Goal: Task Accomplishment & Management: Complete application form

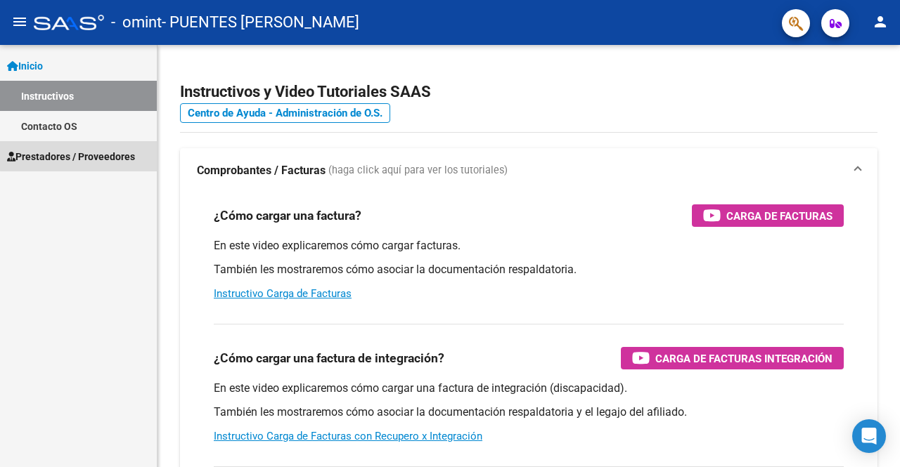
click at [90, 155] on span "Prestadores / Proveedores" at bounding box center [71, 156] width 128 height 15
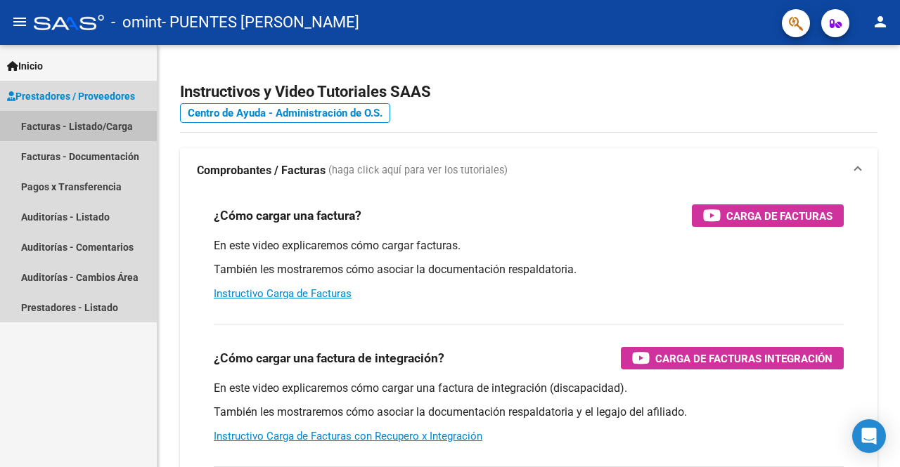
click at [84, 129] on link "Facturas - Listado/Carga" at bounding box center [78, 126] width 157 height 30
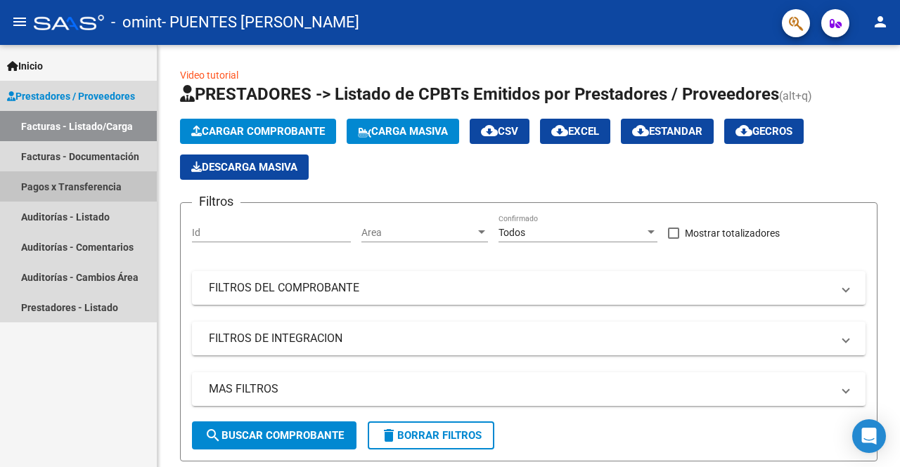
click at [86, 190] on link "Pagos x Transferencia" at bounding box center [78, 186] width 157 height 30
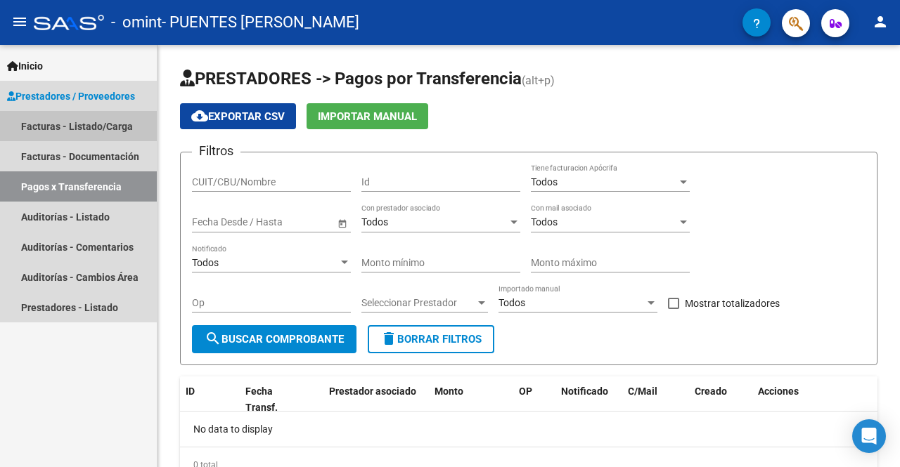
click at [83, 124] on link "Facturas - Listado/Carga" at bounding box center [78, 126] width 157 height 30
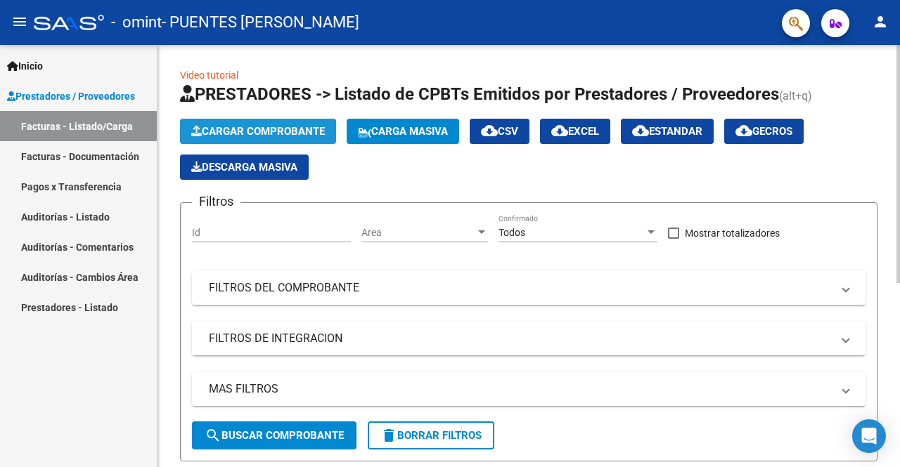
click at [263, 127] on span "Cargar Comprobante" at bounding box center [258, 131] width 134 height 13
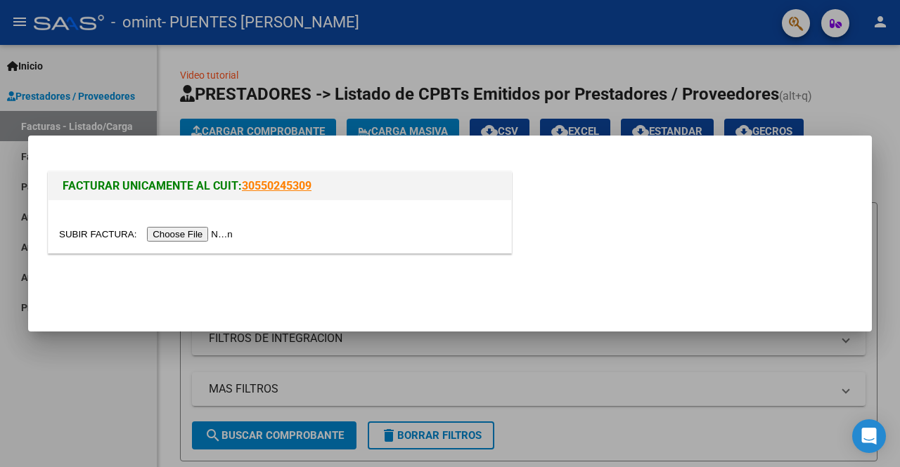
click at [178, 236] on input "file" at bounding box center [148, 234] width 178 height 15
click at [563, 270] on mat-dialog-actions at bounding box center [450, 287] width 810 height 53
click at [237, 235] on input "file" at bounding box center [148, 234] width 178 height 15
click at [878, 95] on div at bounding box center [450, 233] width 900 height 467
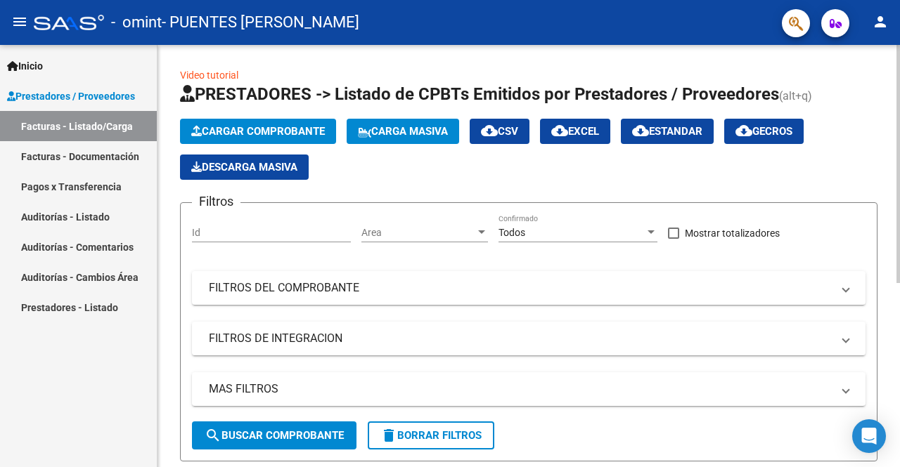
click at [895, 202] on div "Video tutorial PRESTADORES -> Listado de CPBTs Emitidos por Prestadores / Prove…" at bounding box center [528, 415] width 742 height 740
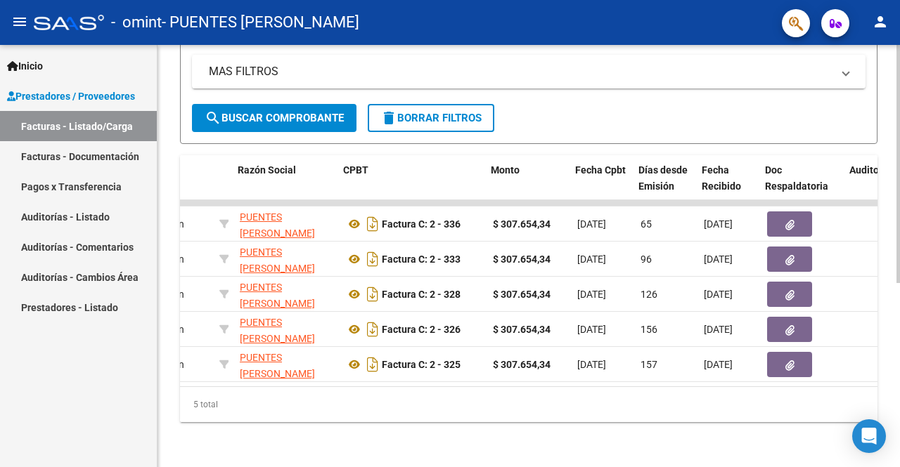
scroll to position [0, 344]
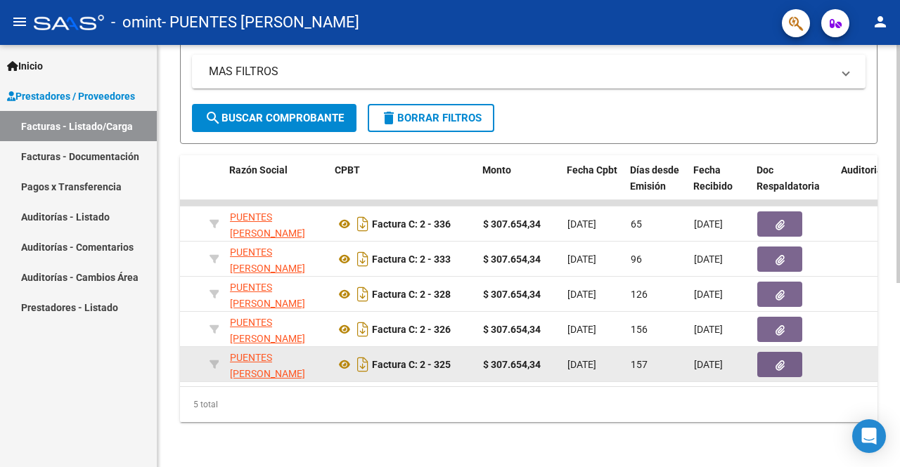
click at [772, 352] on button "button" at bounding box center [779, 364] width 45 height 25
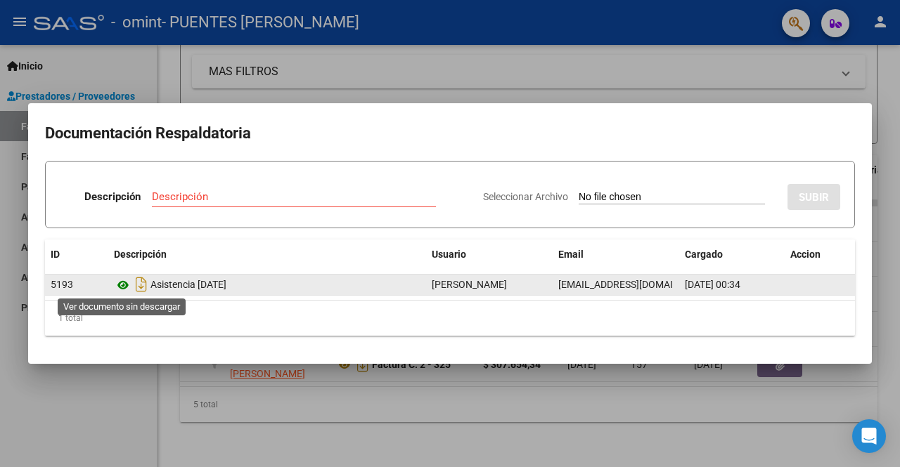
click at [122, 289] on icon at bounding box center [123, 285] width 18 height 17
click at [141, 286] on icon "Descargar documento" at bounding box center [141, 284] width 18 height 22
drag, startPoint x: 500, startPoint y: 301, endPoint x: 342, endPoint y: 299, distance: 158.9
click at [342, 299] on div "ID Descripción Usuario Email Cargado Accion 5193 Asistencia [DATE] [PERSON_NAME…" at bounding box center [450, 288] width 810 height 97
click at [117, 307] on div "1 total" at bounding box center [450, 318] width 810 height 35
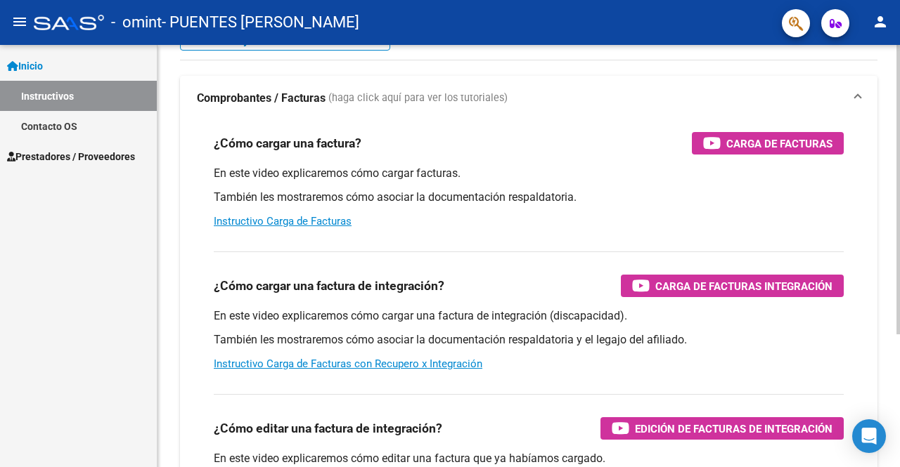
scroll to position [128, 0]
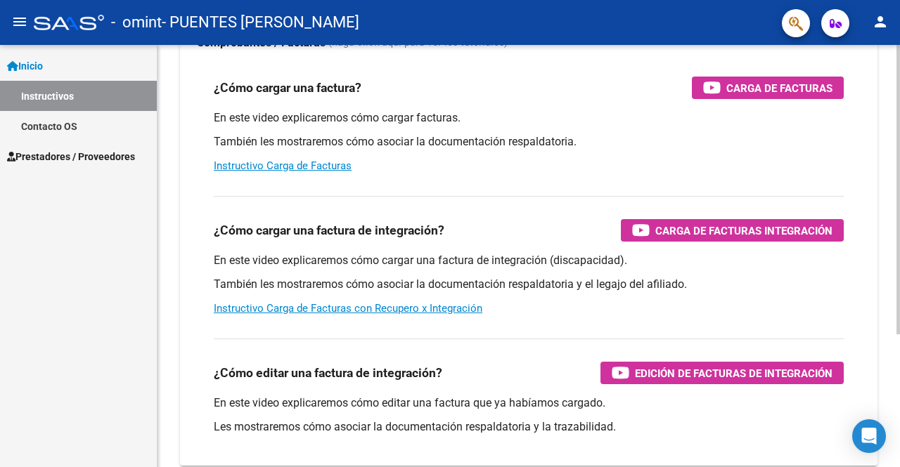
click at [888, 346] on div at bounding box center [898, 278] width 4 height 290
click at [663, 233] on span "Carga de Facturas Integración" at bounding box center [743, 231] width 177 height 18
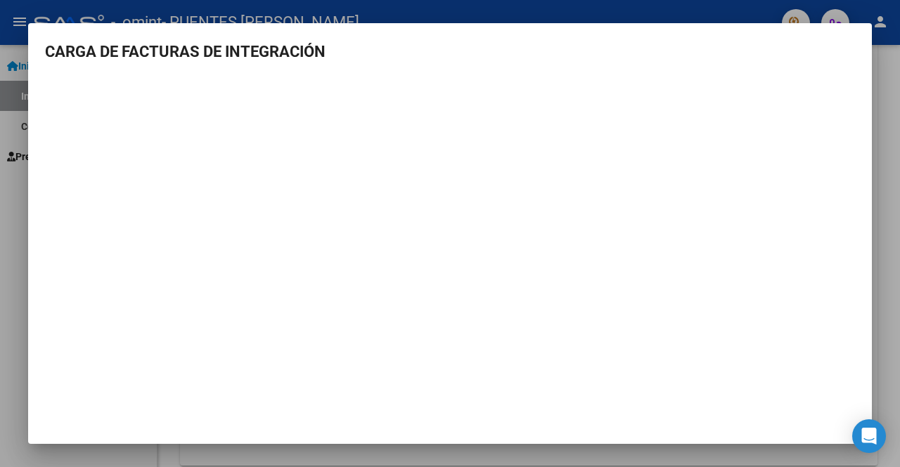
click at [14, 259] on div at bounding box center [450, 233] width 900 height 467
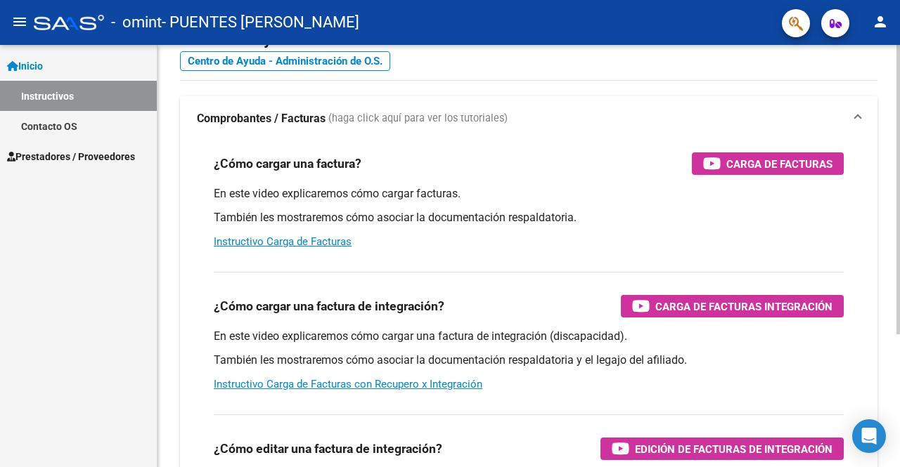
scroll to position [0, 0]
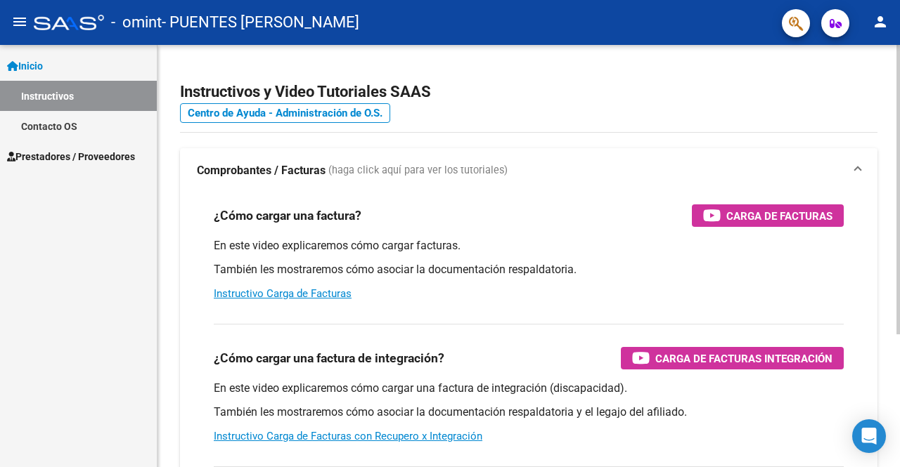
click at [888, 140] on div "Instructivos y Video Tutoriales SAAS Centro de Ayuda - Administración de O.S. C…" at bounding box center [530, 353] width 746 height 616
click at [97, 155] on span "Prestadores / Proveedores" at bounding box center [71, 156] width 128 height 15
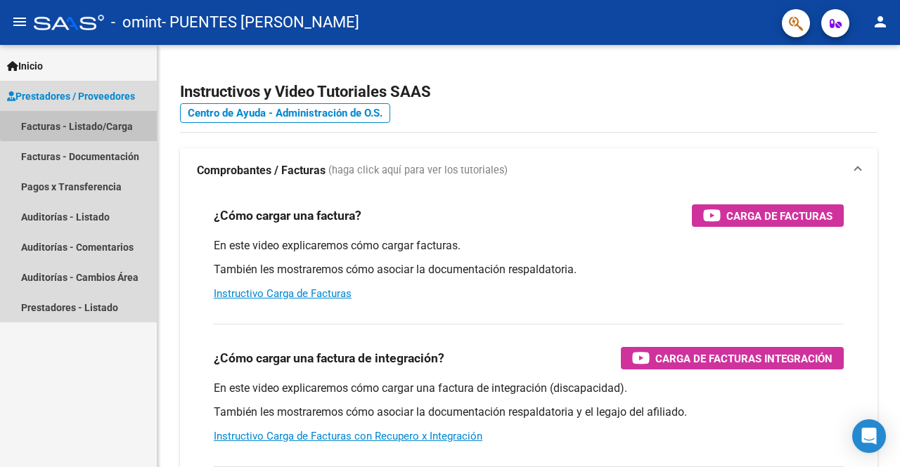
click at [115, 126] on link "Facturas - Listado/Carga" at bounding box center [78, 126] width 157 height 30
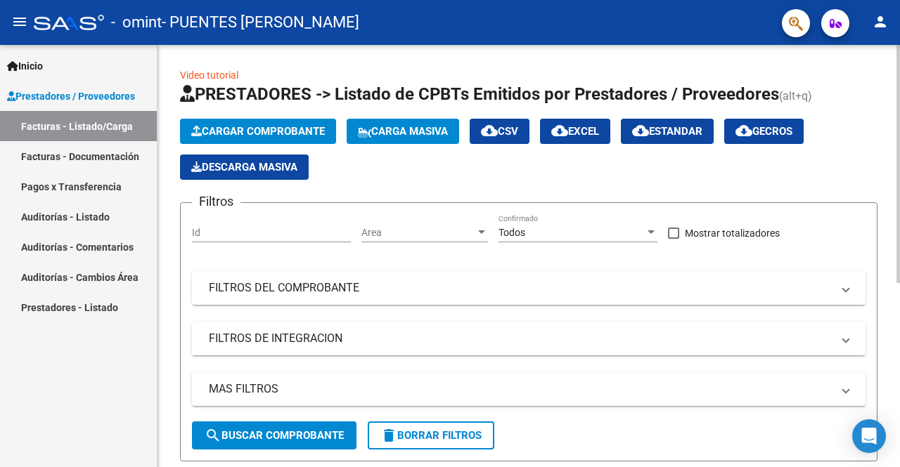
click at [845, 342] on span at bounding box center [846, 338] width 6 height 15
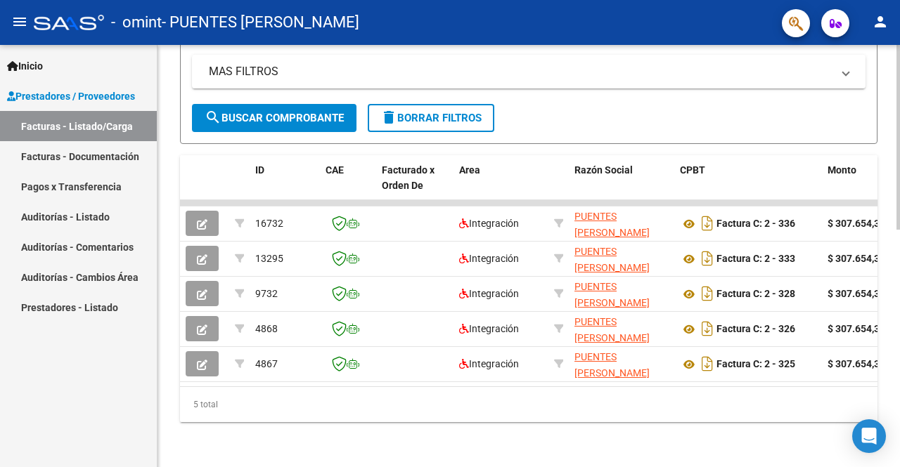
scroll to position [543, 0]
click at [871, 422] on body "menu - omint - PUENTES CRISTINA GRISELL person Inicio Instructivos Contacto OS …" at bounding box center [450, 233] width 900 height 467
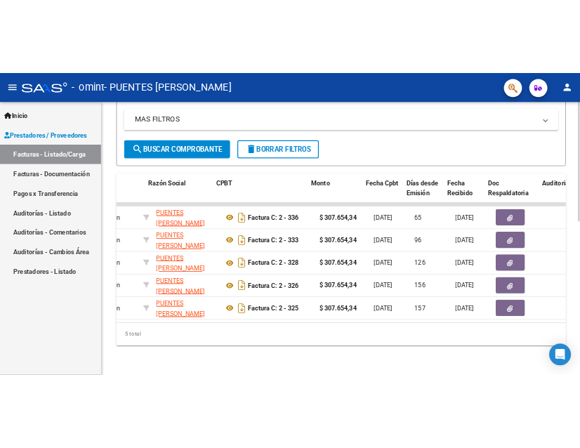
scroll to position [0, 363]
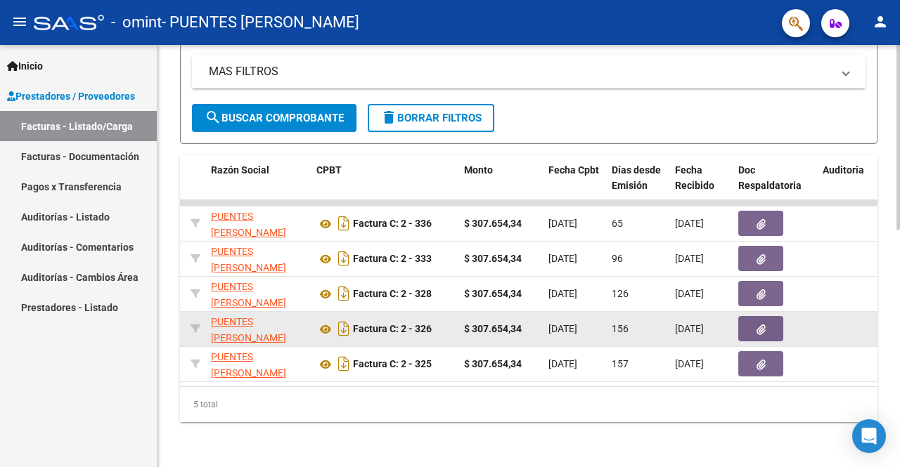
click at [748, 318] on button "button" at bounding box center [760, 328] width 45 height 25
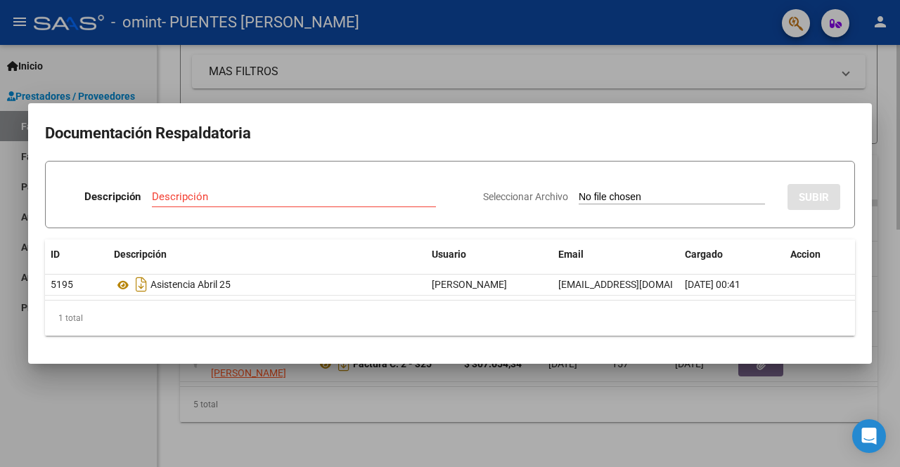
click at [653, 410] on div at bounding box center [450, 233] width 900 height 467
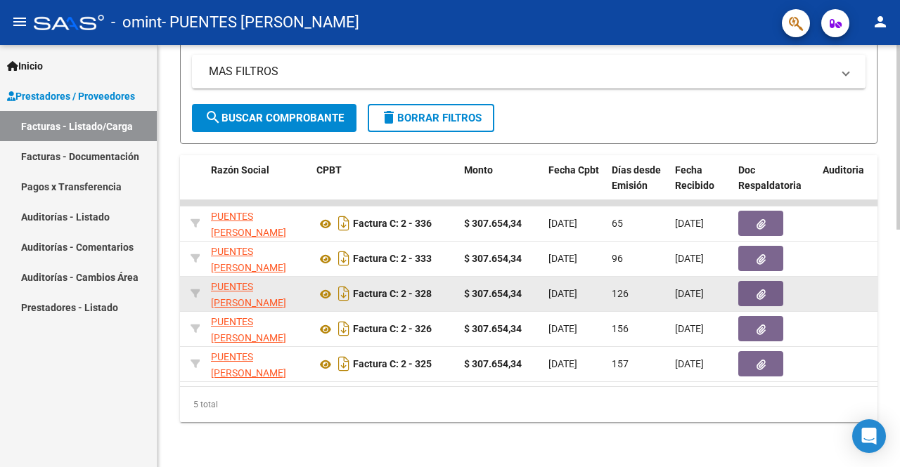
click at [751, 287] on button "button" at bounding box center [760, 293] width 45 height 25
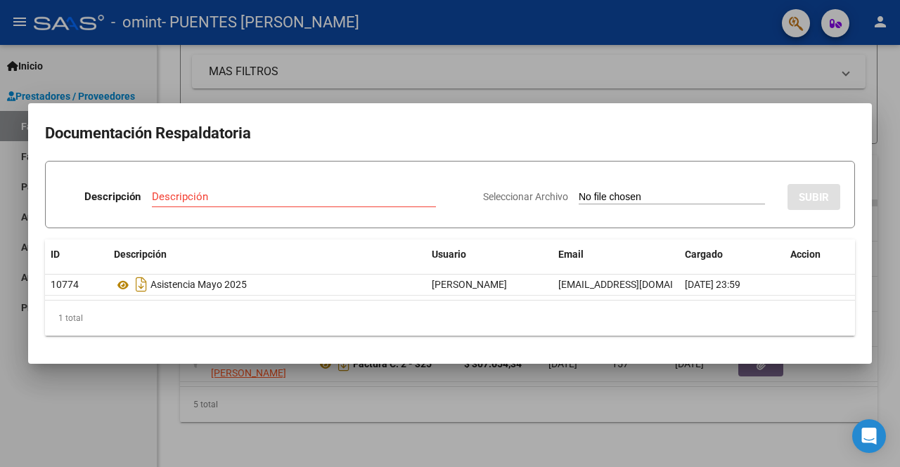
drag, startPoint x: 635, startPoint y: 393, endPoint x: 595, endPoint y: 400, distance: 40.7
click at [595, 400] on div at bounding box center [450, 233] width 900 height 467
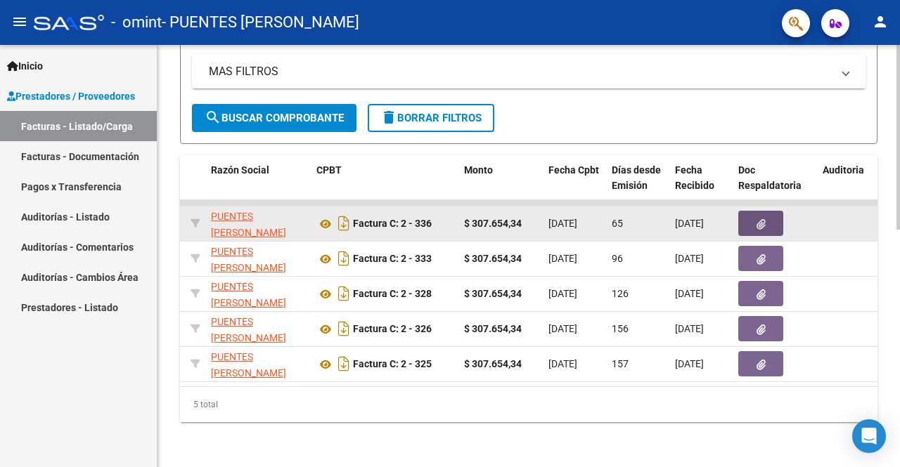
click at [768, 213] on button "button" at bounding box center [760, 223] width 45 height 25
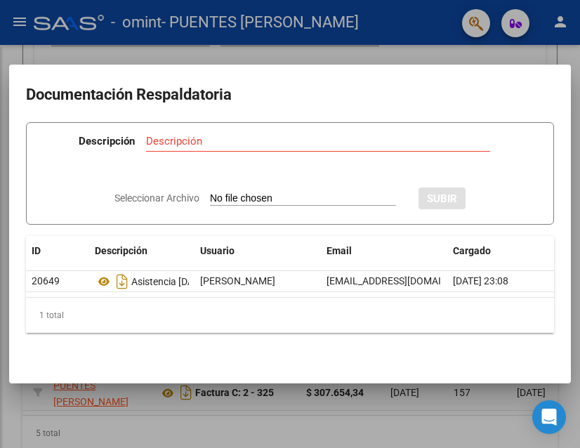
scroll to position [585, 0]
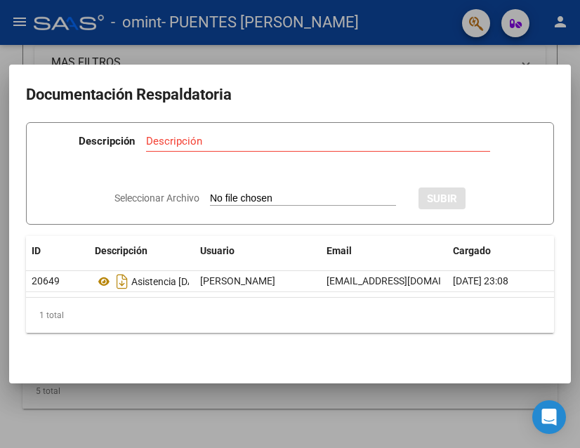
click at [478, 47] on div at bounding box center [290, 224] width 580 height 448
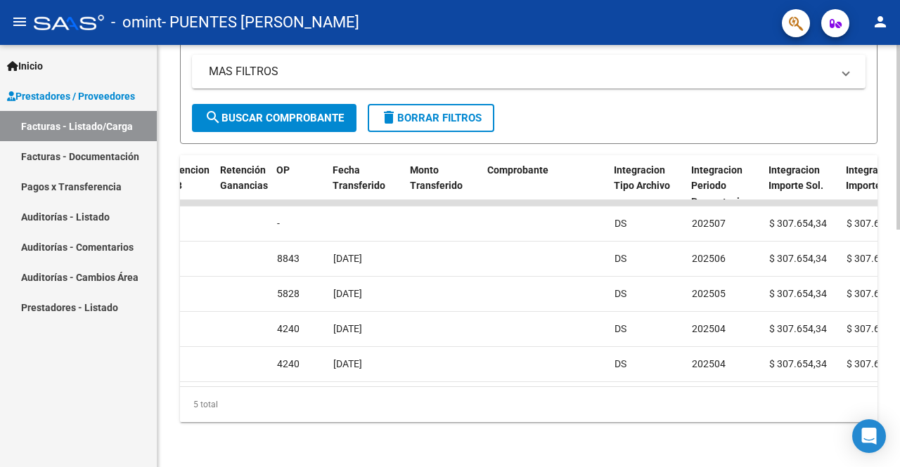
scroll to position [0, 1086]
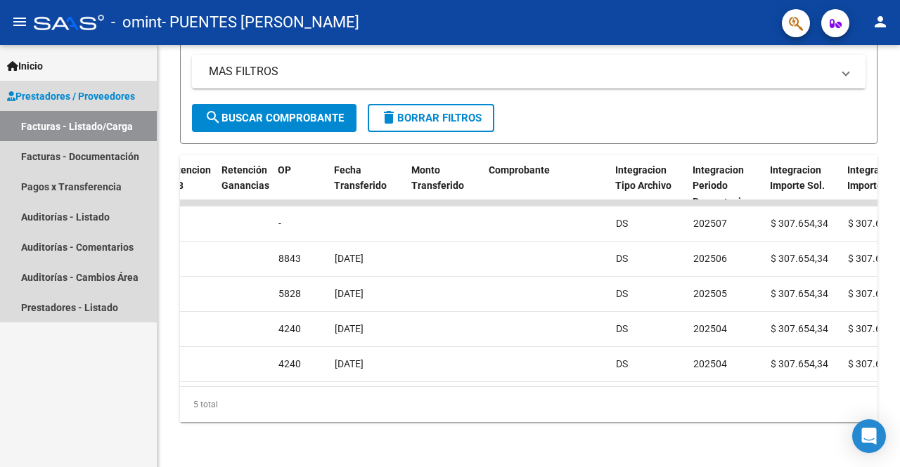
click at [105, 122] on link "Facturas - Listado/Carga" at bounding box center [78, 126] width 157 height 30
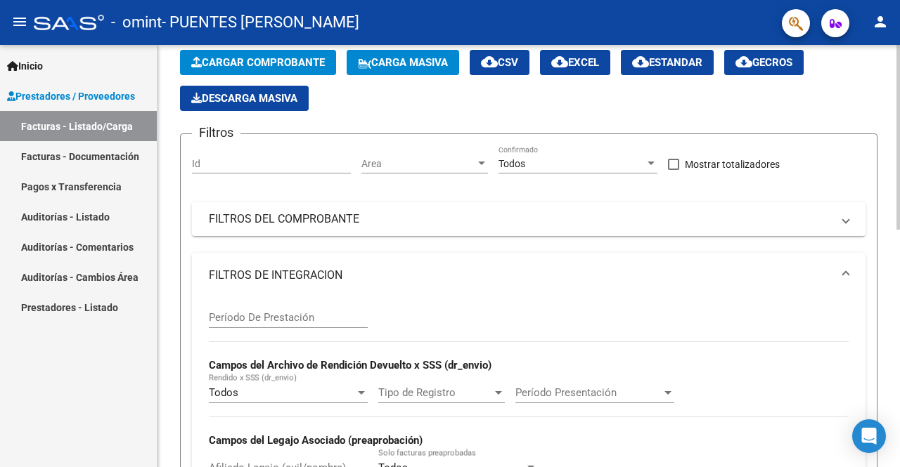
scroll to position [55, 0]
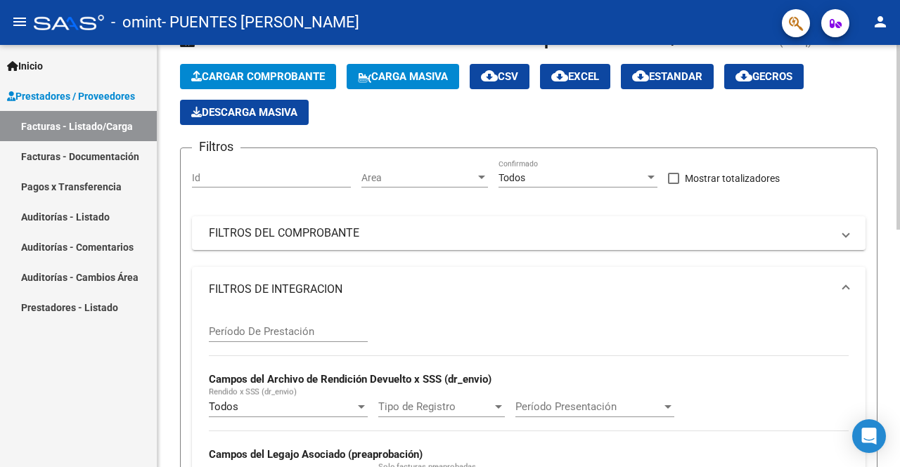
click at [841, 109] on div "Video tutorial PRESTADORES -> Listado de CPBTs Emitidos por Prestadores / Prove…" at bounding box center [530, 468] width 746 height 956
click at [300, 75] on span "Cargar Comprobante" at bounding box center [258, 76] width 134 height 13
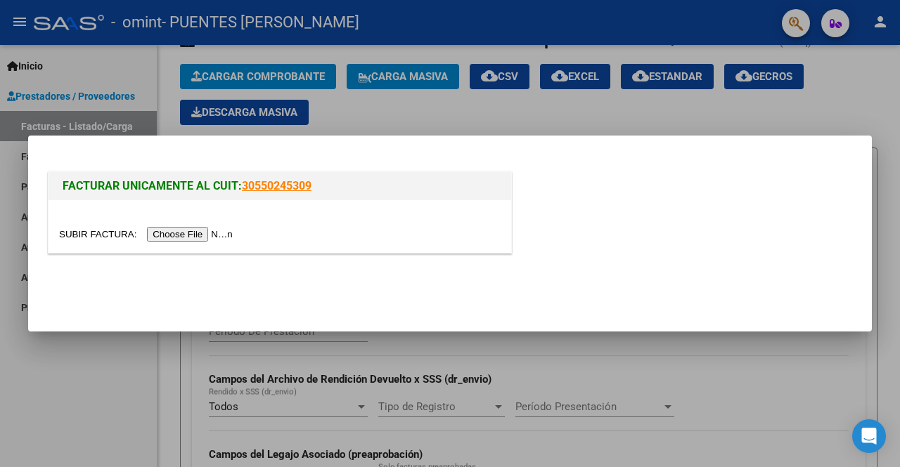
click at [217, 236] on input "file" at bounding box center [148, 234] width 178 height 15
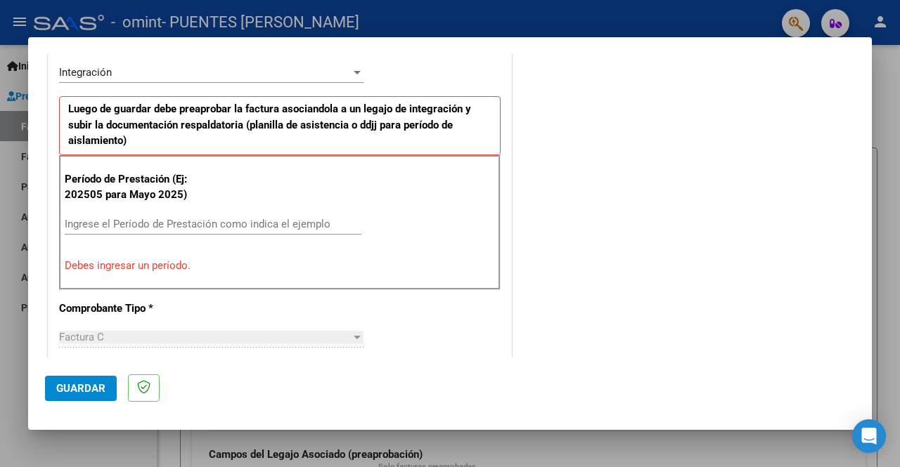
scroll to position [358, 0]
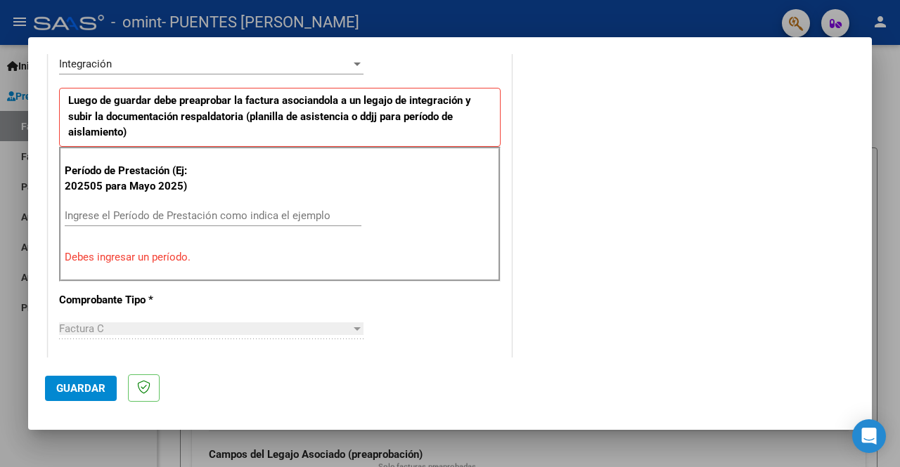
click at [76, 206] on div "Ingrese el Período de Prestación como indica el ejemplo" at bounding box center [213, 215] width 297 height 21
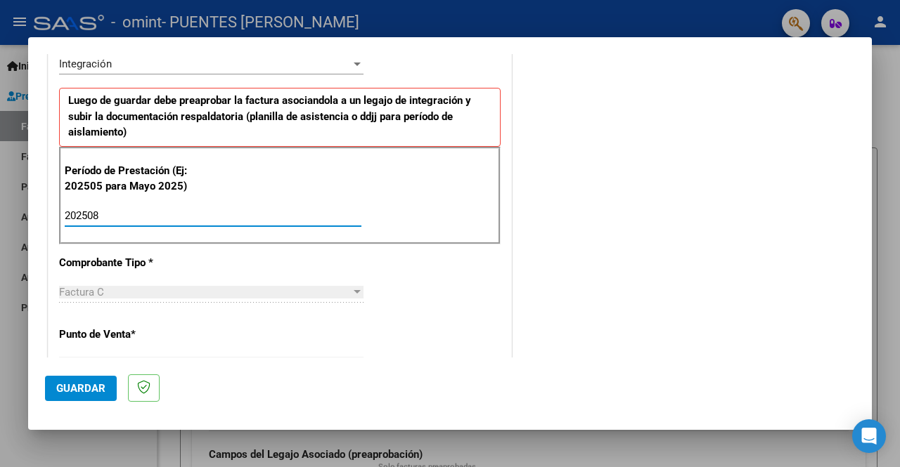
type input "202508"
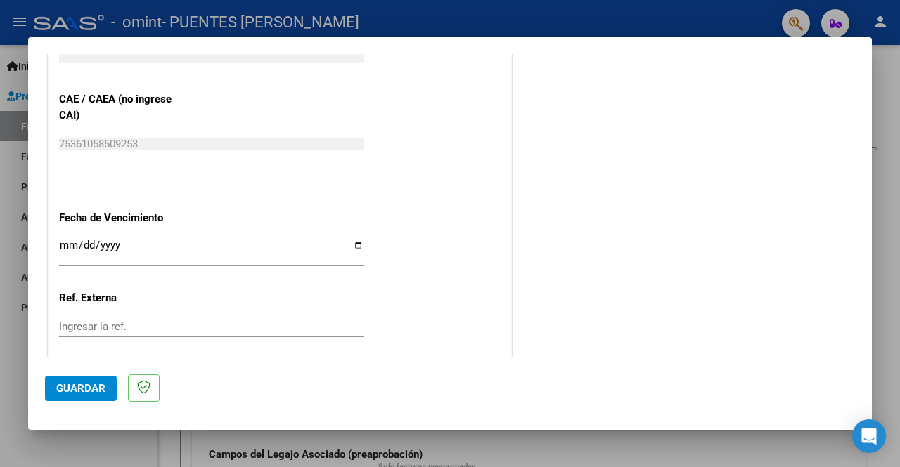
scroll to position [898, 0]
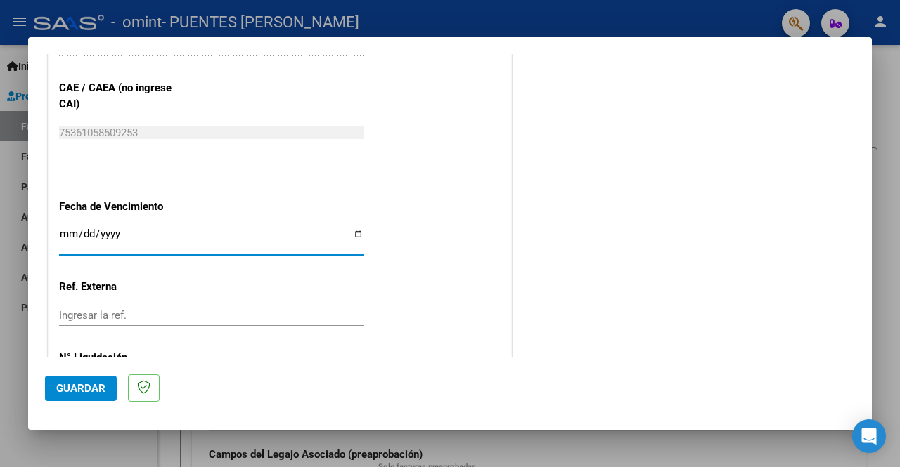
click at [356, 230] on input "Ingresar la fecha" at bounding box center [211, 239] width 304 height 22
type input "2025-10-10"
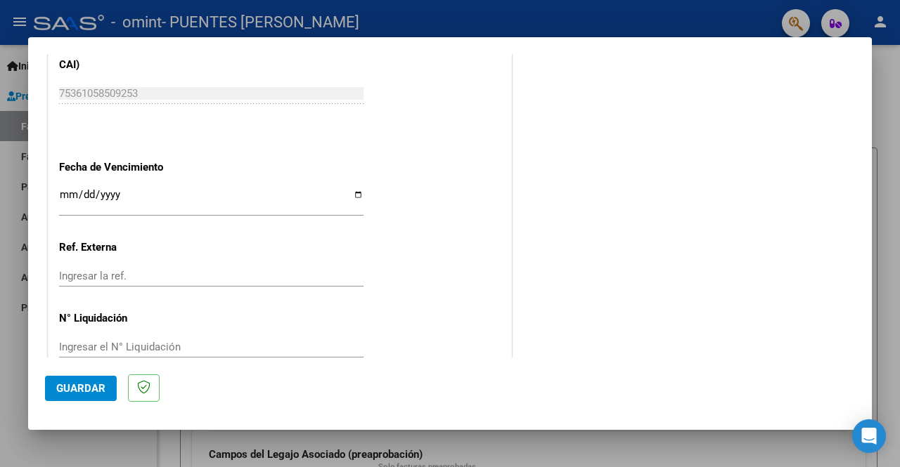
scroll to position [961, 0]
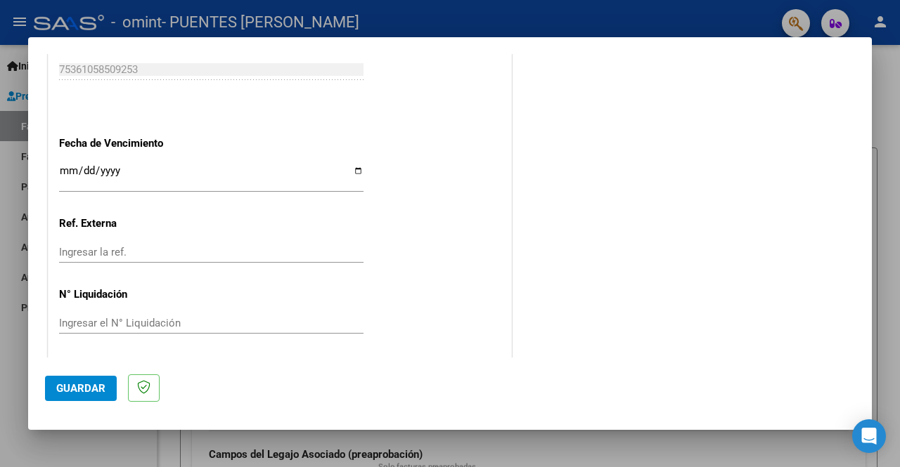
click at [79, 321] on input "Ingresar el N° Liquidación" at bounding box center [211, 323] width 304 height 13
click at [70, 389] on span "Guardar" at bounding box center [80, 388] width 49 height 13
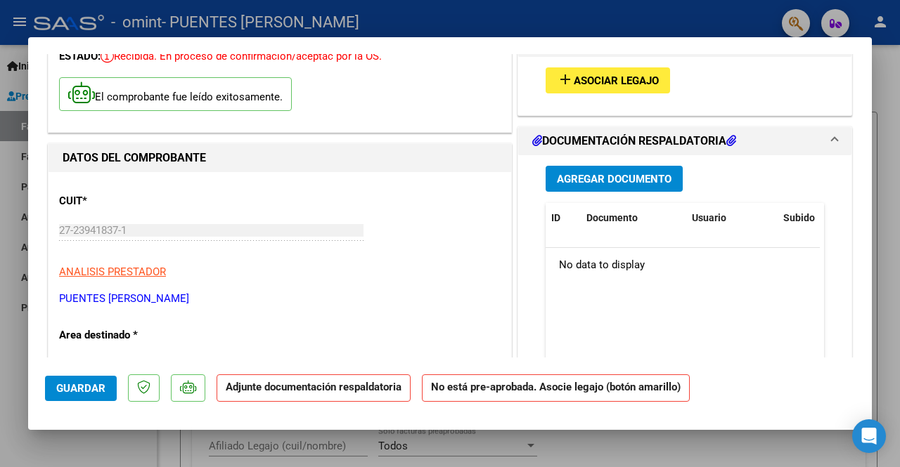
scroll to position [83, 0]
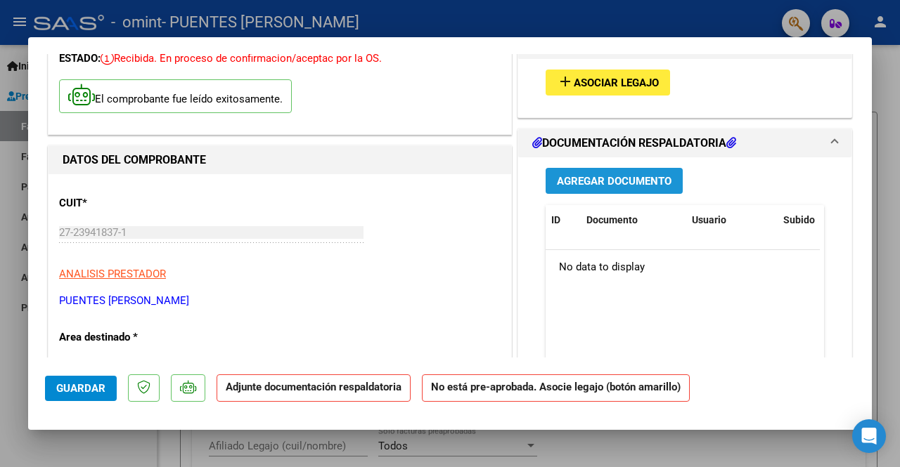
click at [607, 180] on span "Agregar Documento" at bounding box center [614, 181] width 115 height 13
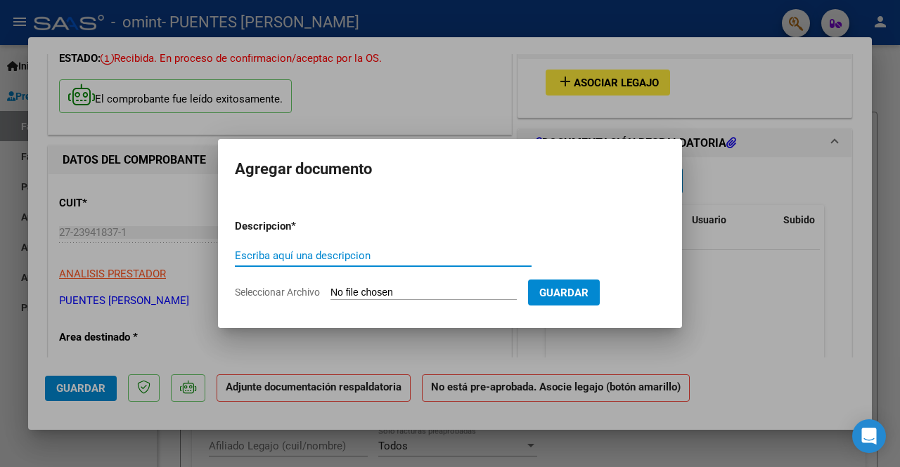
click at [238, 258] on input "Escriba aquí una descripcion" at bounding box center [383, 255] width 297 height 13
type input "asistencia agosto 2025"
click at [301, 287] on span "Seleccionar Archivo" at bounding box center [277, 292] width 85 height 11
click at [330, 287] on input "Seleccionar Archivo" at bounding box center [423, 293] width 186 height 13
type input "C:\fakepath\AGOSTO ASISTENCIA.pdf"
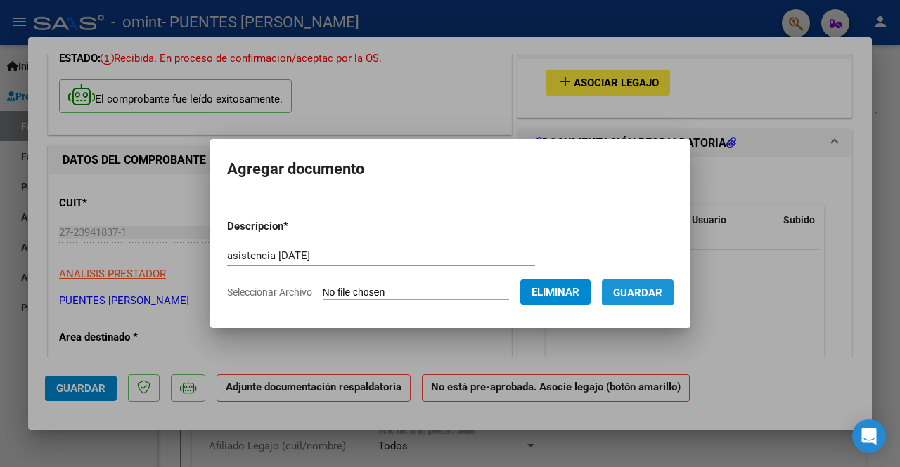
click at [647, 291] on span "Guardar" at bounding box center [637, 293] width 49 height 13
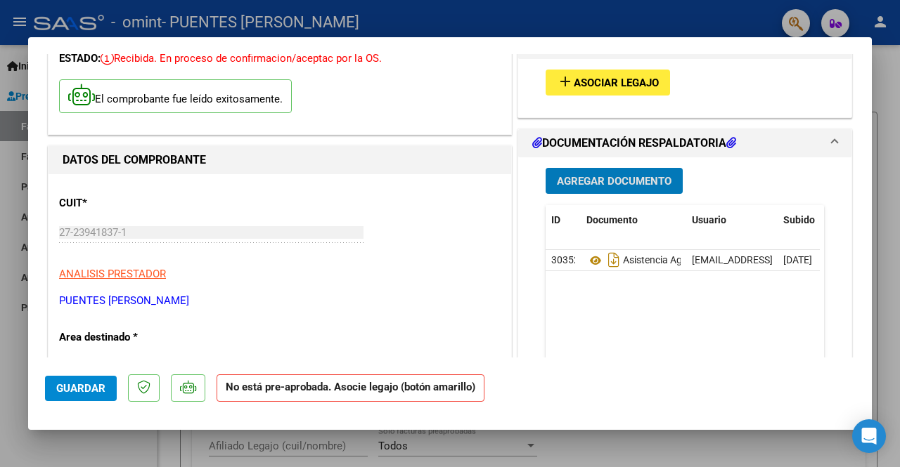
click at [599, 76] on span "add Asociar Legajo" at bounding box center [608, 82] width 102 height 13
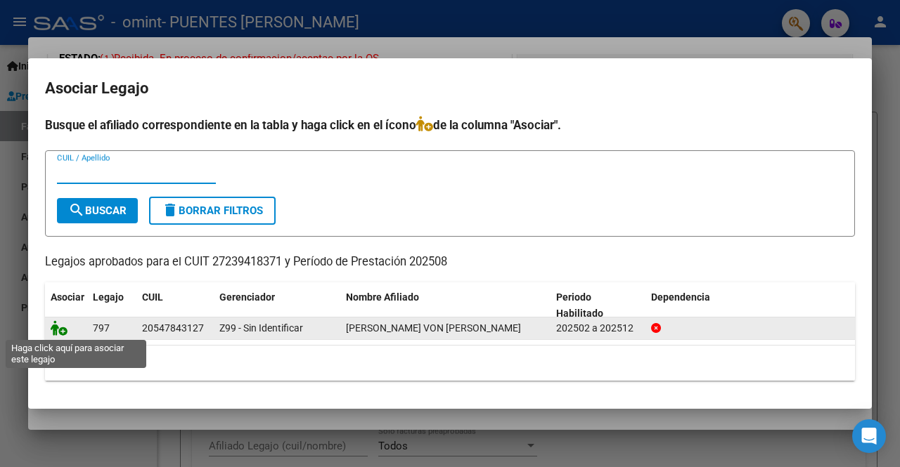
click at [56, 325] on icon at bounding box center [59, 327] width 17 height 15
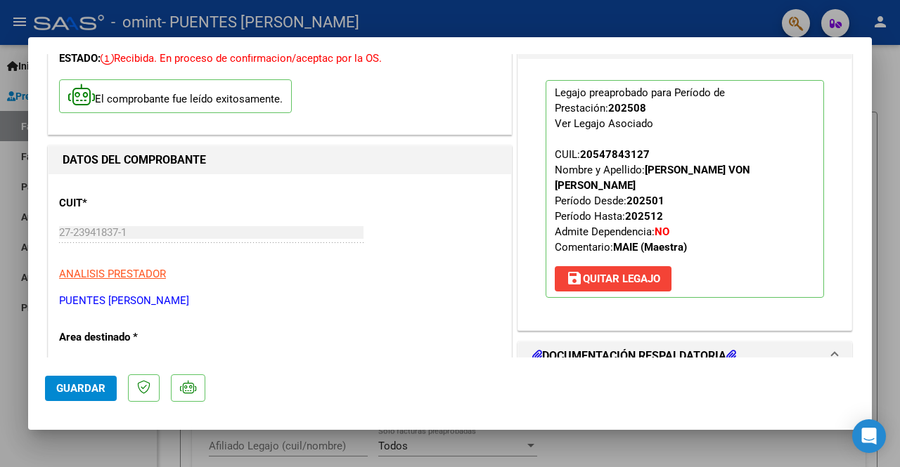
click at [625, 269] on button "save Quitar Legajo" at bounding box center [612, 278] width 117 height 25
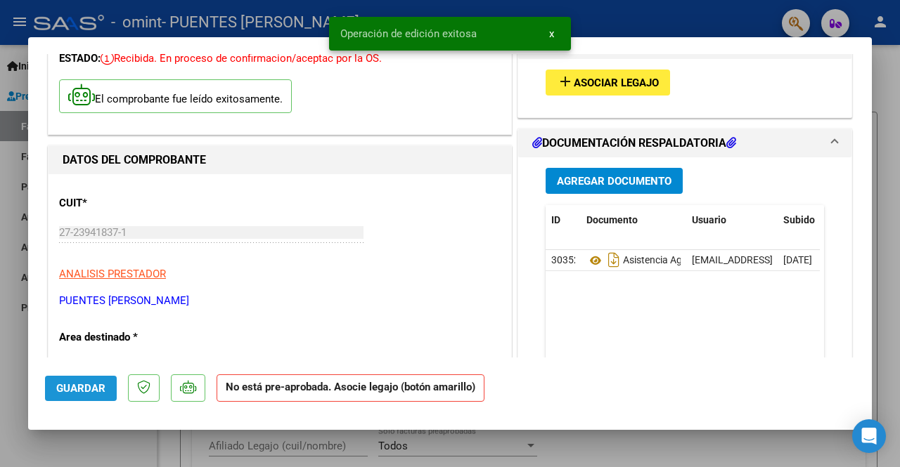
click at [107, 387] on button "Guardar" at bounding box center [81, 388] width 72 height 25
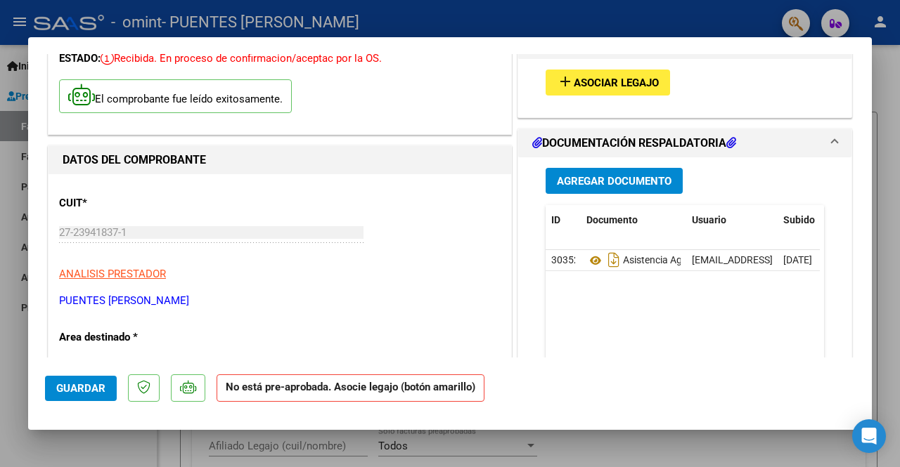
scroll to position [0, 0]
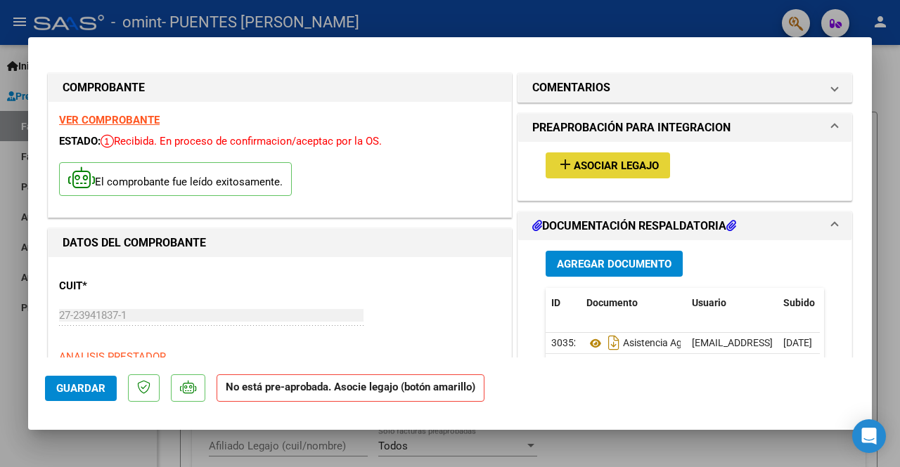
click at [656, 155] on button "add Asociar Legajo" at bounding box center [607, 166] width 124 height 26
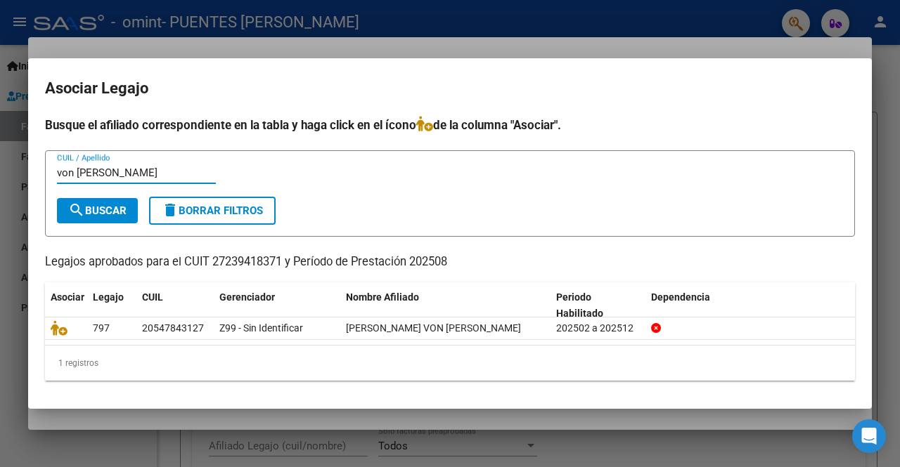
type input "von buren"
click at [124, 202] on button "search Buscar" at bounding box center [97, 210] width 81 height 25
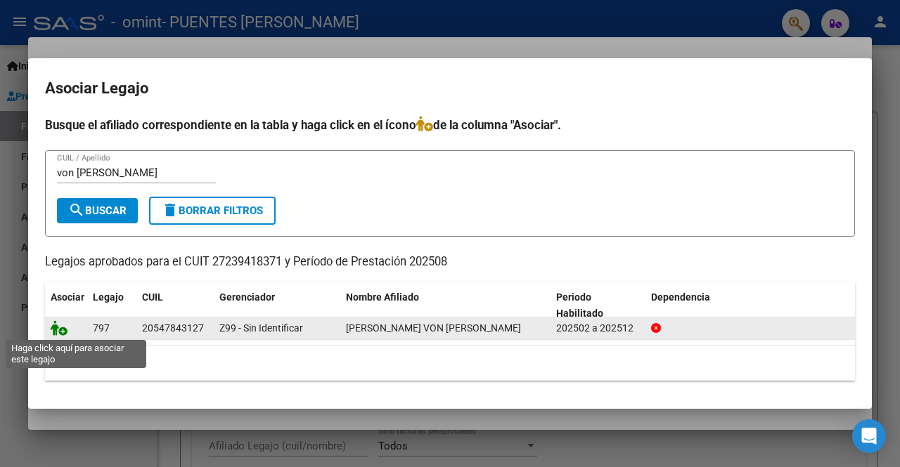
click at [53, 330] on icon at bounding box center [59, 327] width 17 height 15
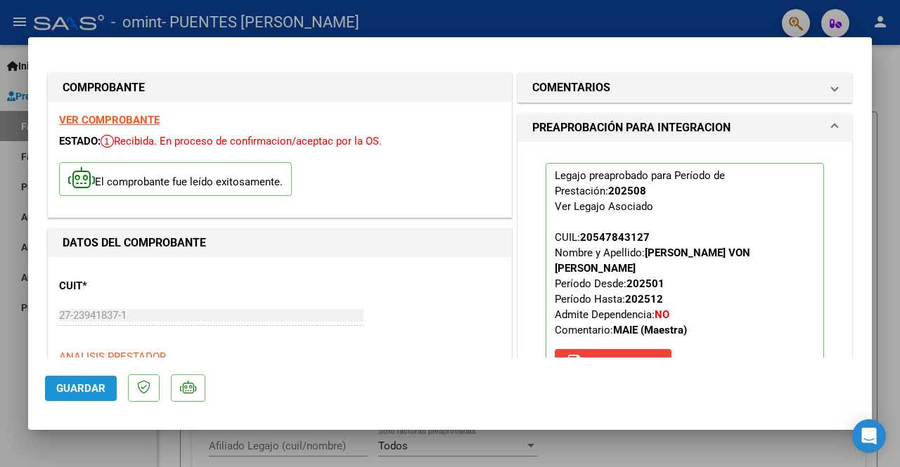
click at [79, 386] on span "Guardar" at bounding box center [80, 388] width 49 height 13
click at [70, 393] on span "Guardar" at bounding box center [80, 388] width 49 height 13
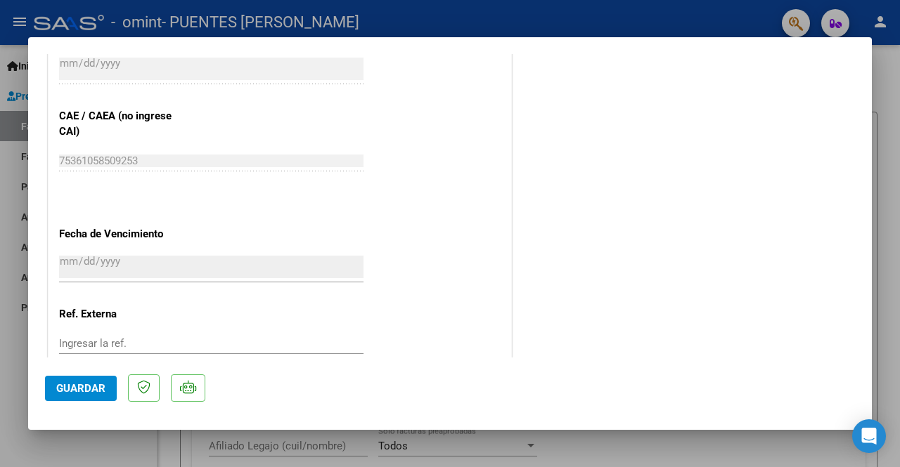
scroll to position [967, 0]
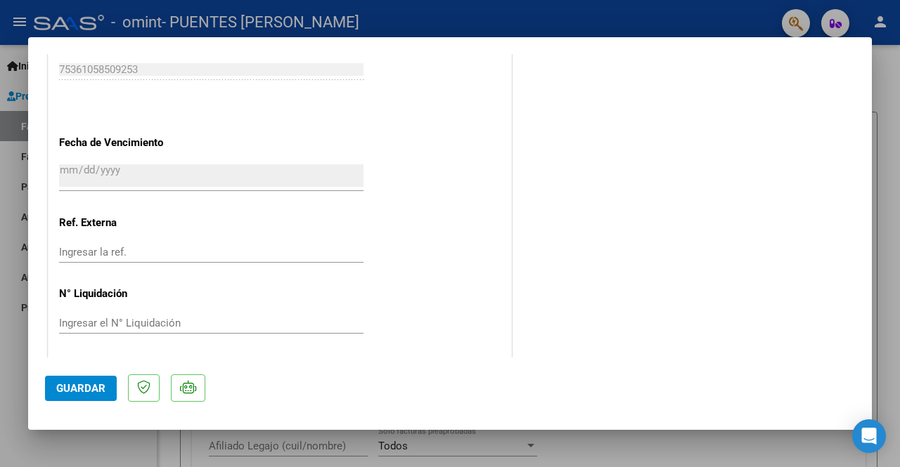
click at [2, 50] on div at bounding box center [450, 233] width 900 height 467
type input "$ 0,00"
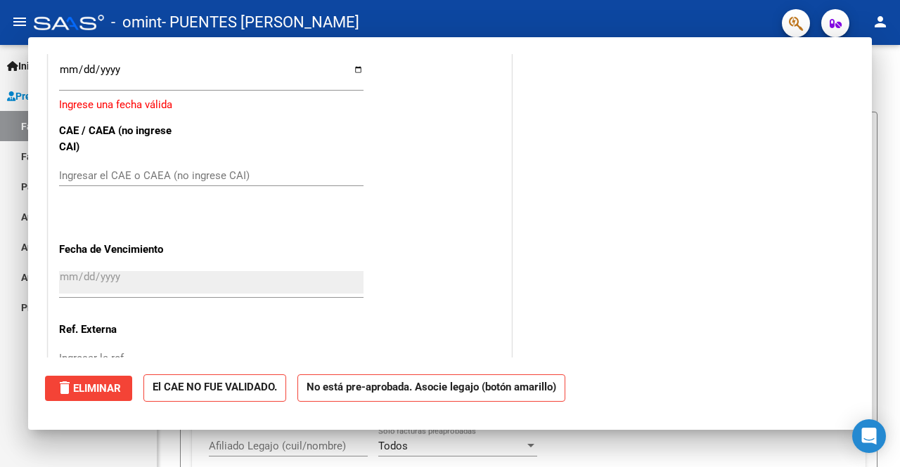
scroll to position [1074, 0]
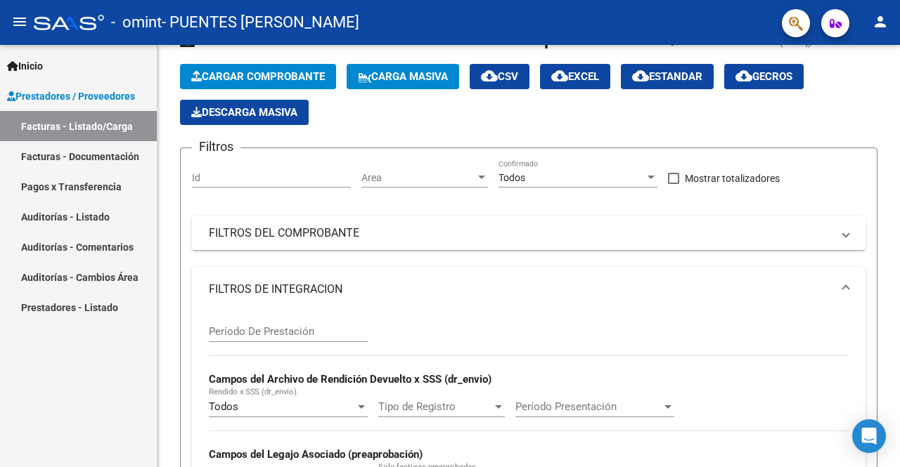
drag, startPoint x: 2, startPoint y: 50, endPoint x: 101, endPoint y: 370, distance: 335.4
click at [101, 370] on div "Inicio Instructivos Contacto OS Prestadores / Proveedores Facturas - Listado/Ca…" at bounding box center [78, 256] width 157 height 422
click at [268, 79] on span "Cargar Comprobante" at bounding box center [258, 76] width 134 height 13
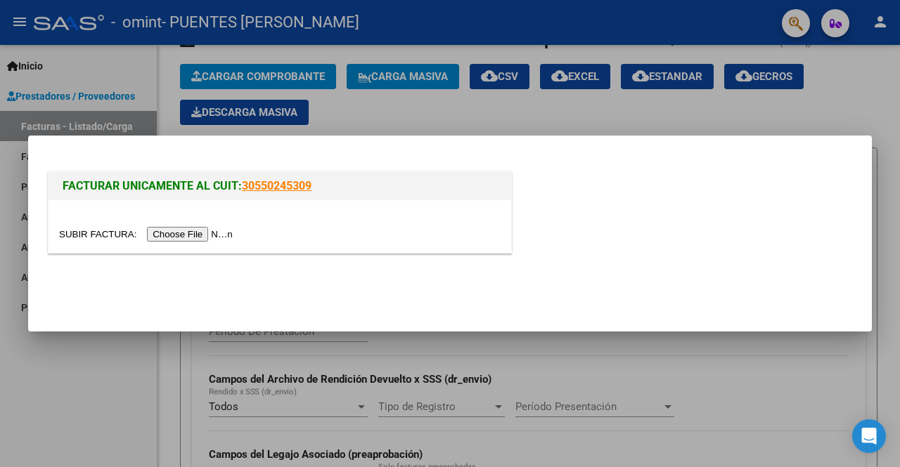
click at [213, 228] on input "file" at bounding box center [148, 234] width 178 height 15
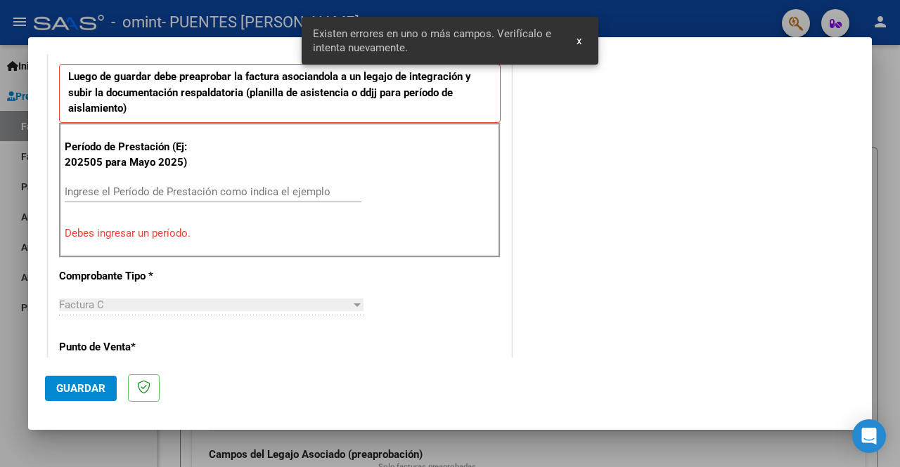
scroll to position [385, 0]
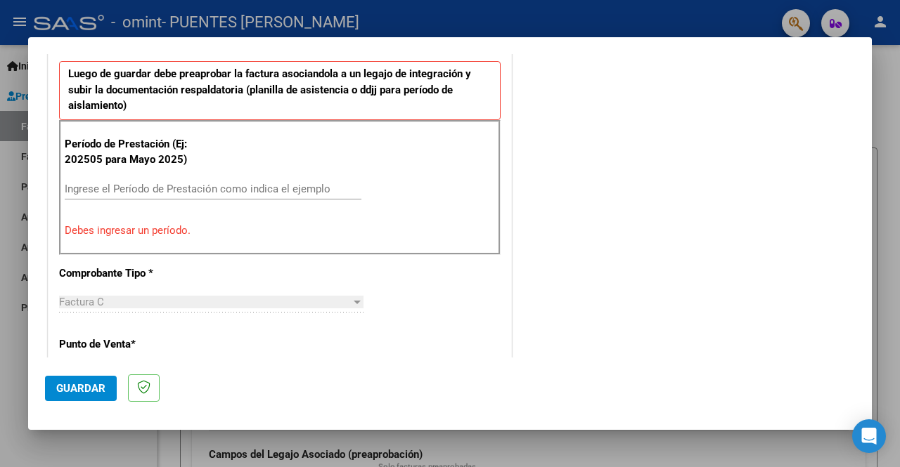
click at [73, 183] on input "Ingrese el Período de Prestación como indica el ejemplo" at bounding box center [213, 189] width 297 height 13
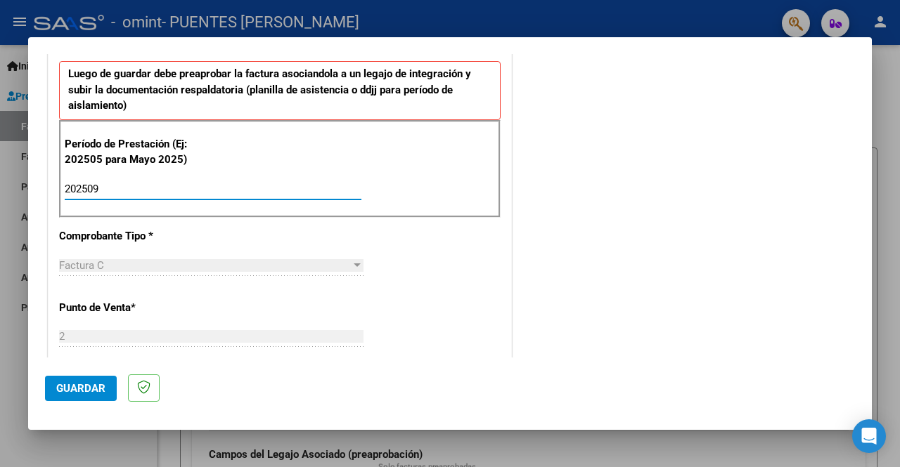
type input "202509"
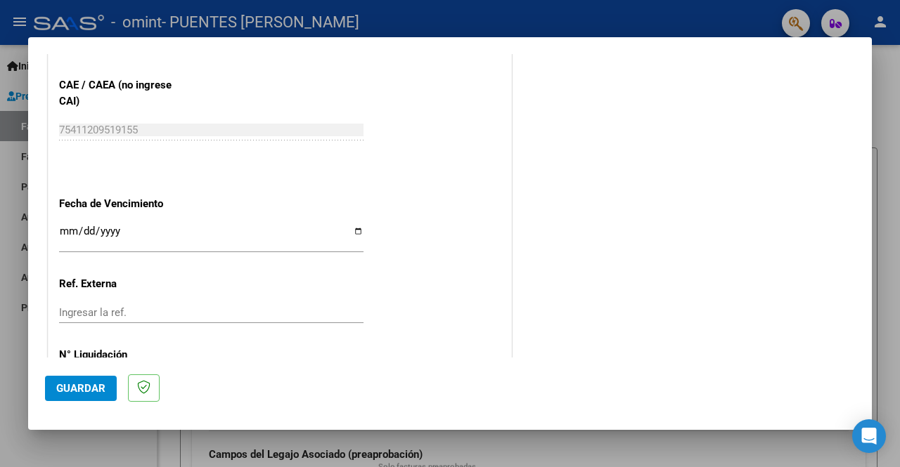
scroll to position [961, 0]
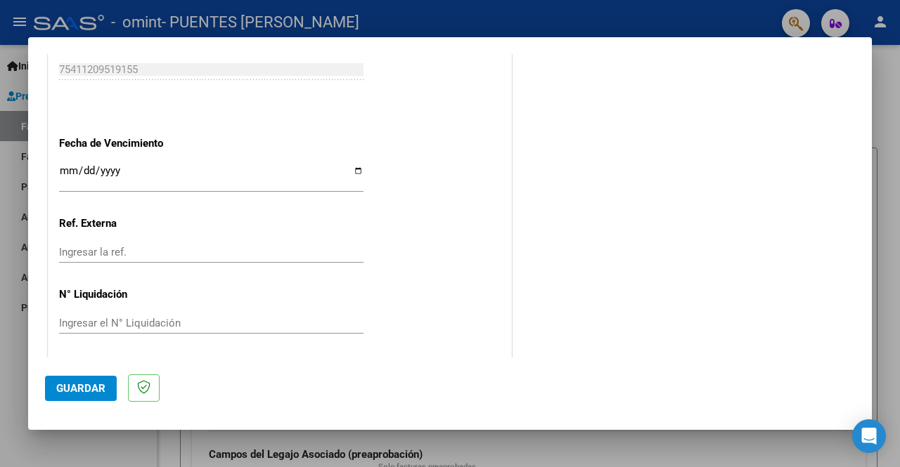
click at [78, 397] on button "Guardar" at bounding box center [81, 388] width 72 height 25
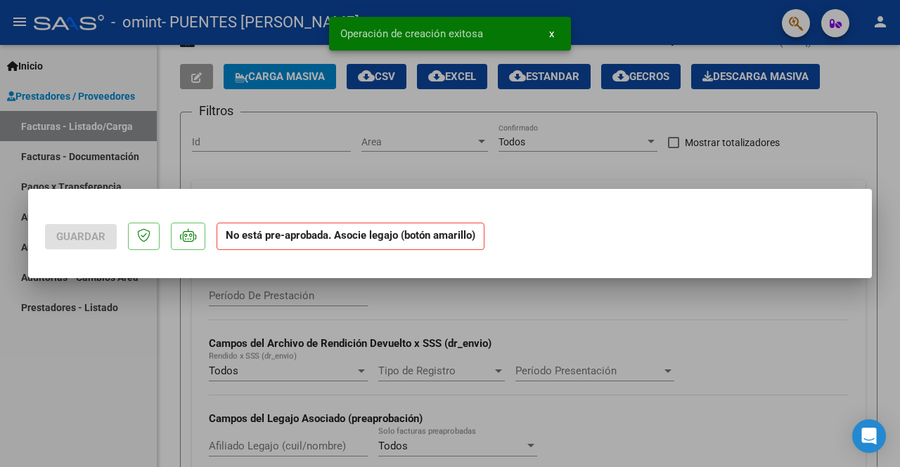
scroll to position [0, 0]
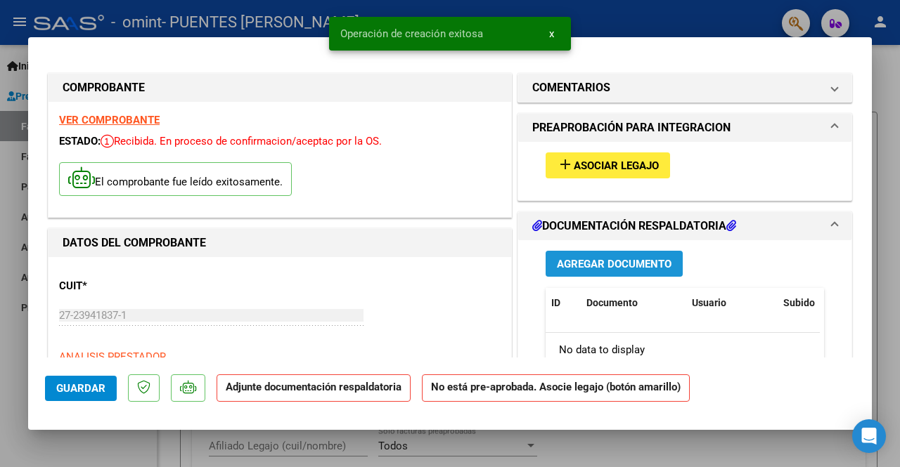
click at [580, 262] on span "Agregar Documento" at bounding box center [614, 264] width 115 height 13
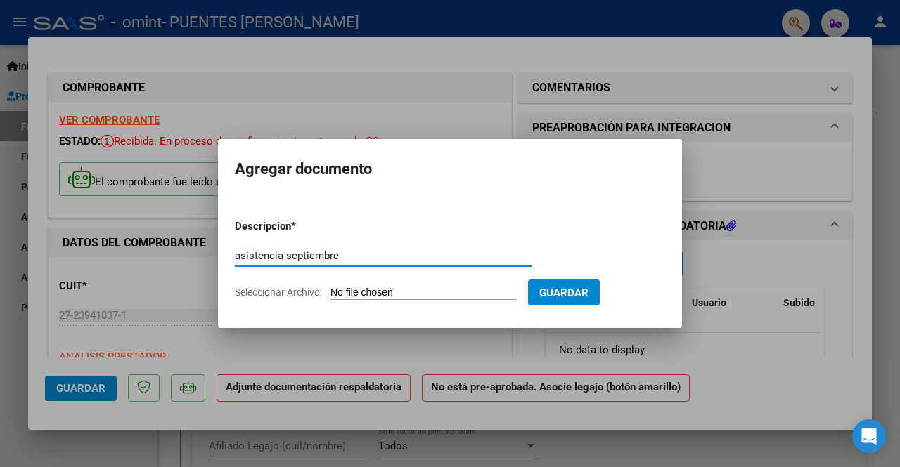
type input "asistencia septiembre"
click at [305, 283] on form "Descripcion * asistencia septiembre Escriba aquí una descripcion Seleccionar Ar…" at bounding box center [450, 259] width 430 height 103
click at [305, 291] on span "Seleccionar Archivo" at bounding box center [277, 292] width 85 height 11
click at [330, 291] on input "Seleccionar Archivo" at bounding box center [423, 293] width 186 height 13
type input "C:\fakepath\Septiembre asistencia.pdf"
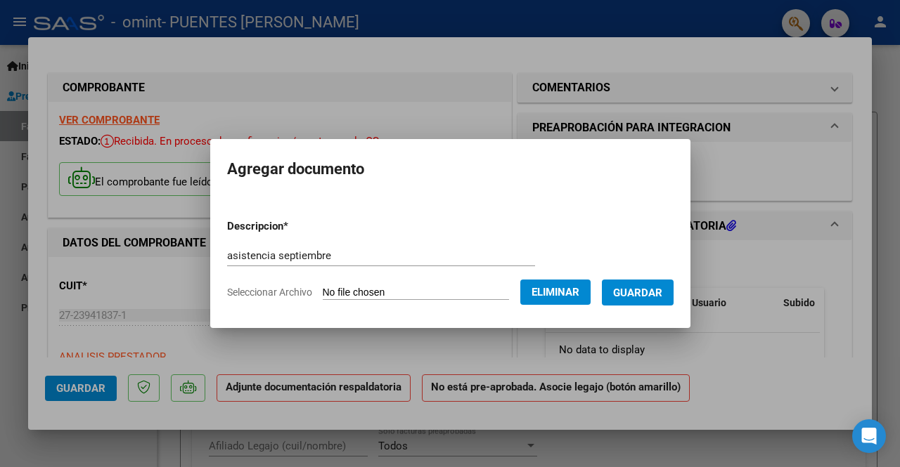
click at [653, 297] on span "Guardar" at bounding box center [637, 293] width 49 height 13
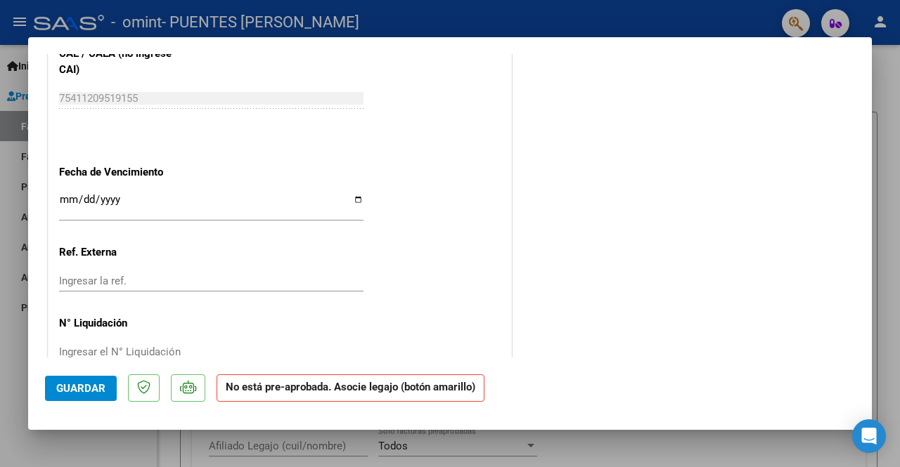
scroll to position [930, 0]
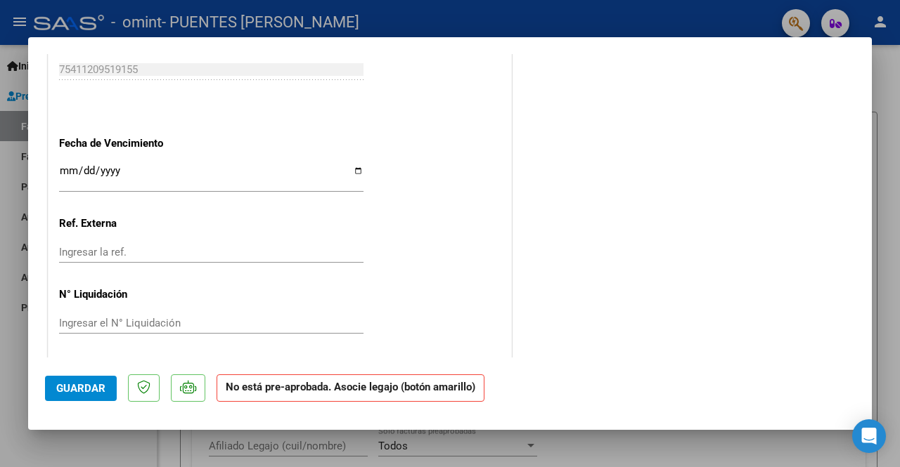
click at [356, 166] on input "Ingresar la fecha" at bounding box center [211, 176] width 304 height 22
type input "2025-10-10"
click at [73, 391] on span "Guardar" at bounding box center [80, 388] width 49 height 13
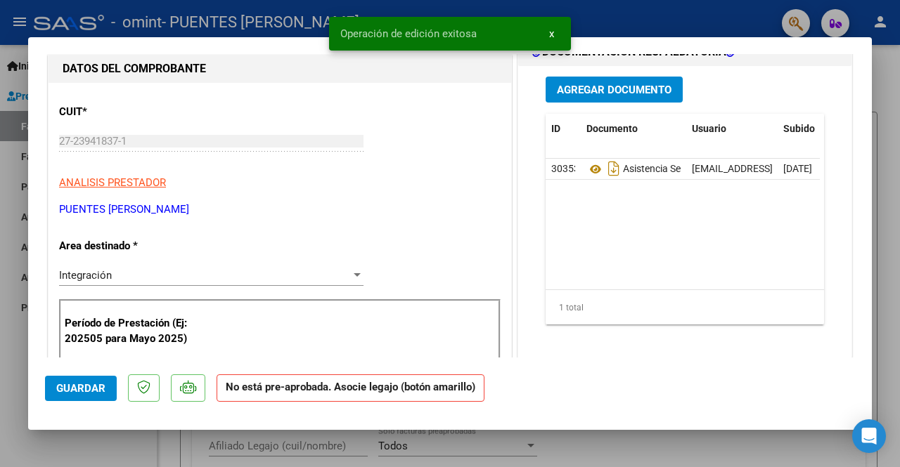
scroll to position [0, 0]
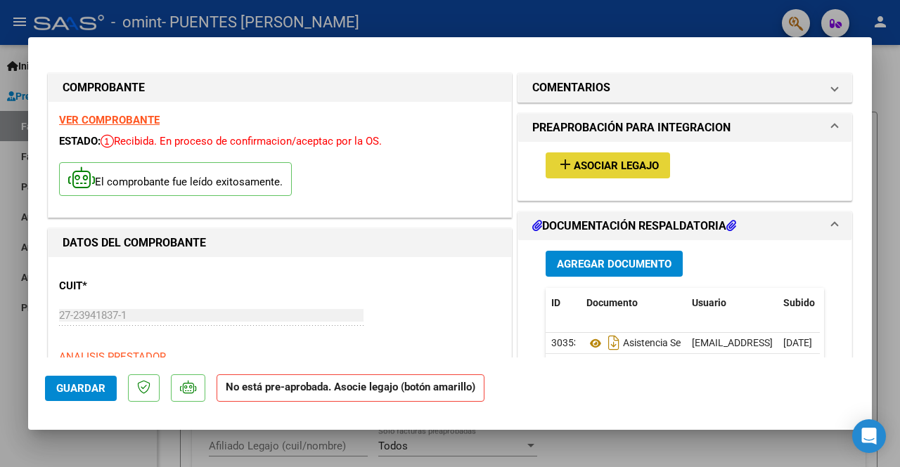
click at [580, 155] on button "add Asociar Legajo" at bounding box center [607, 166] width 124 height 26
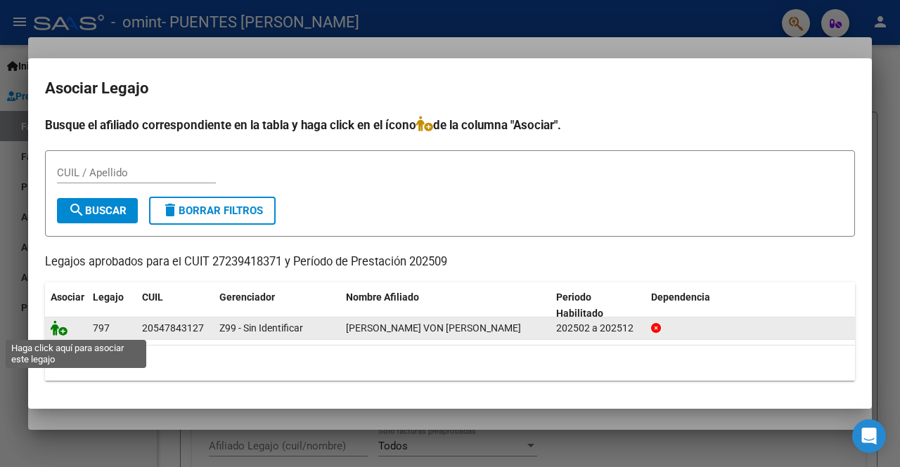
click at [59, 329] on icon at bounding box center [59, 327] width 17 height 15
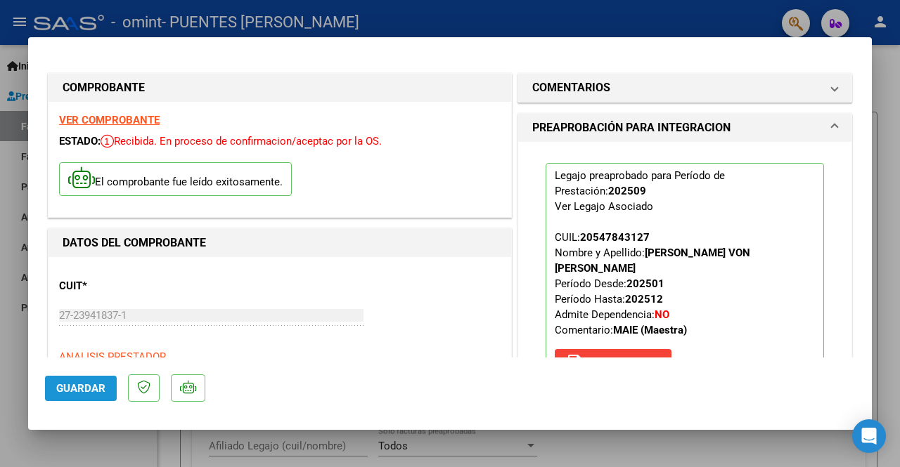
click at [82, 389] on span "Guardar" at bounding box center [80, 388] width 49 height 13
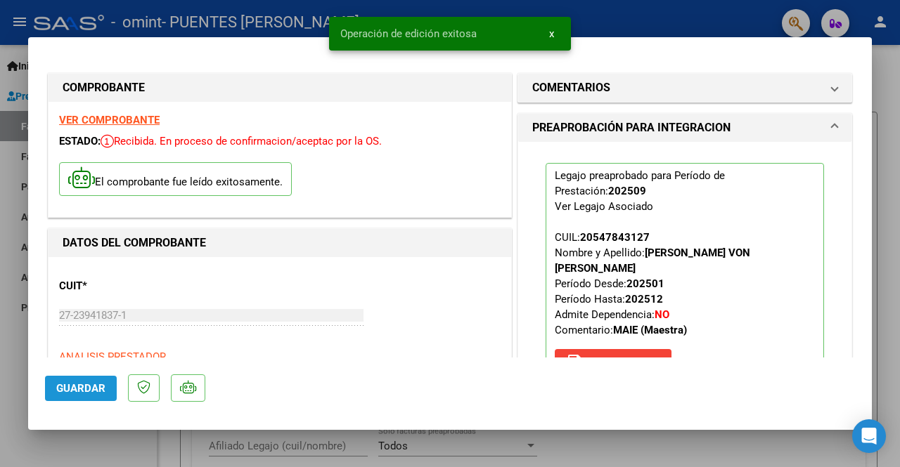
click at [82, 389] on span "Guardar" at bounding box center [80, 388] width 49 height 13
drag, startPoint x: 82, startPoint y: 389, endPoint x: 30, endPoint y: 107, distance: 287.3
click at [30, 107] on mat-dialog-container "COMPROBANTE VER COMPROBANTE ESTADO: Recibida. En proceso de confirmacion/acepta…" at bounding box center [449, 233] width 843 height 393
click at [13, 37] on div at bounding box center [450, 233] width 900 height 467
type input "$ 0,00"
